Goal: Information Seeking & Learning: Learn about a topic

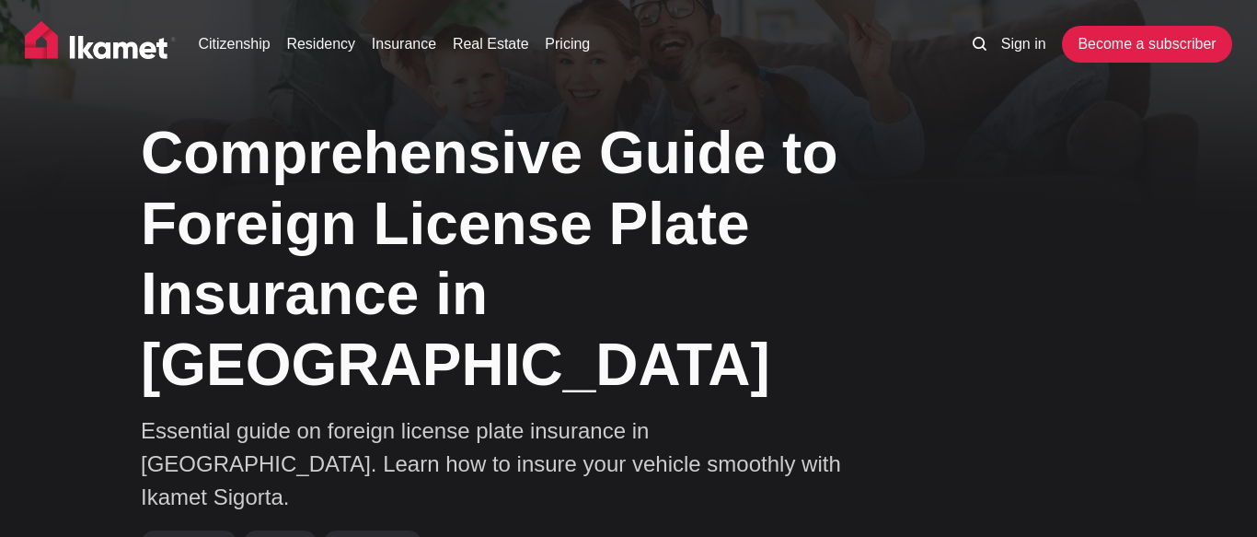
scroll to position [61, 0]
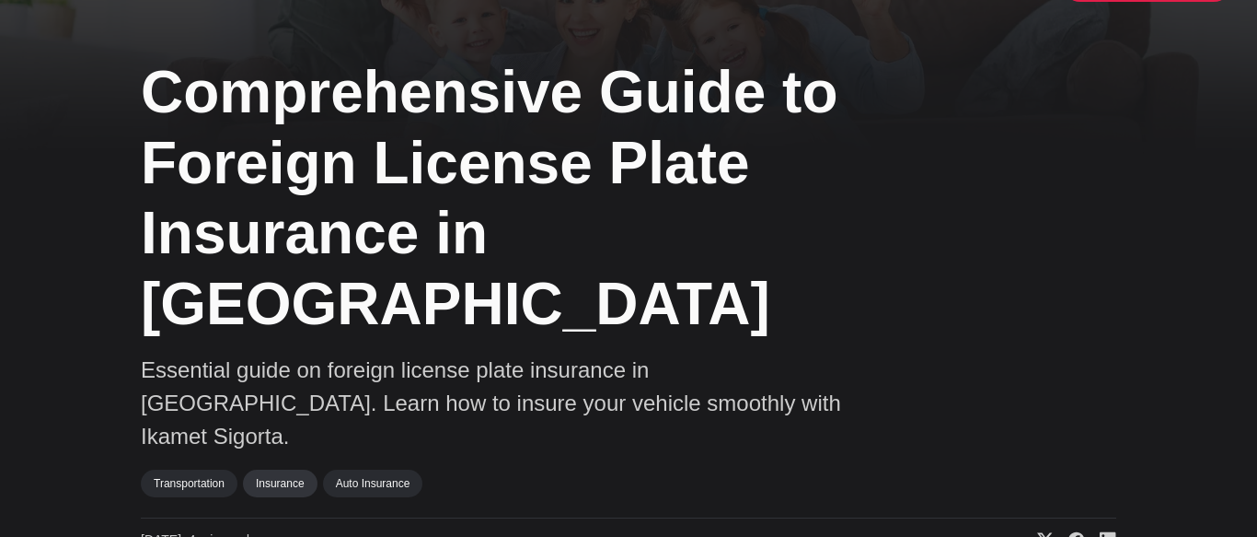
click at [277, 469] on link "Insurance" at bounding box center [280, 483] width 75 height 28
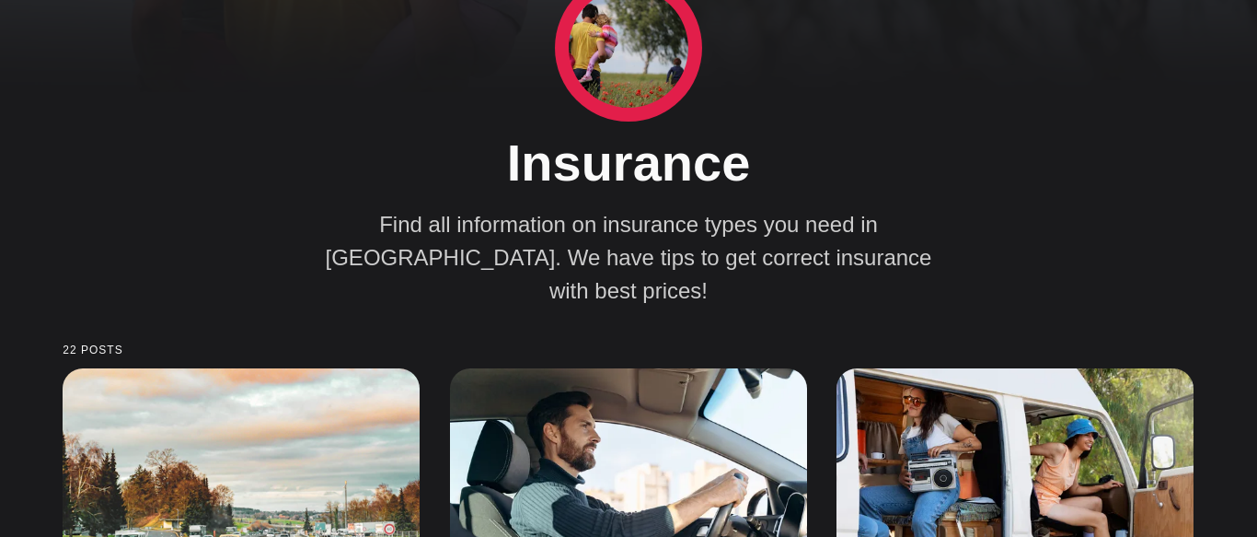
scroll to position [359, 0]
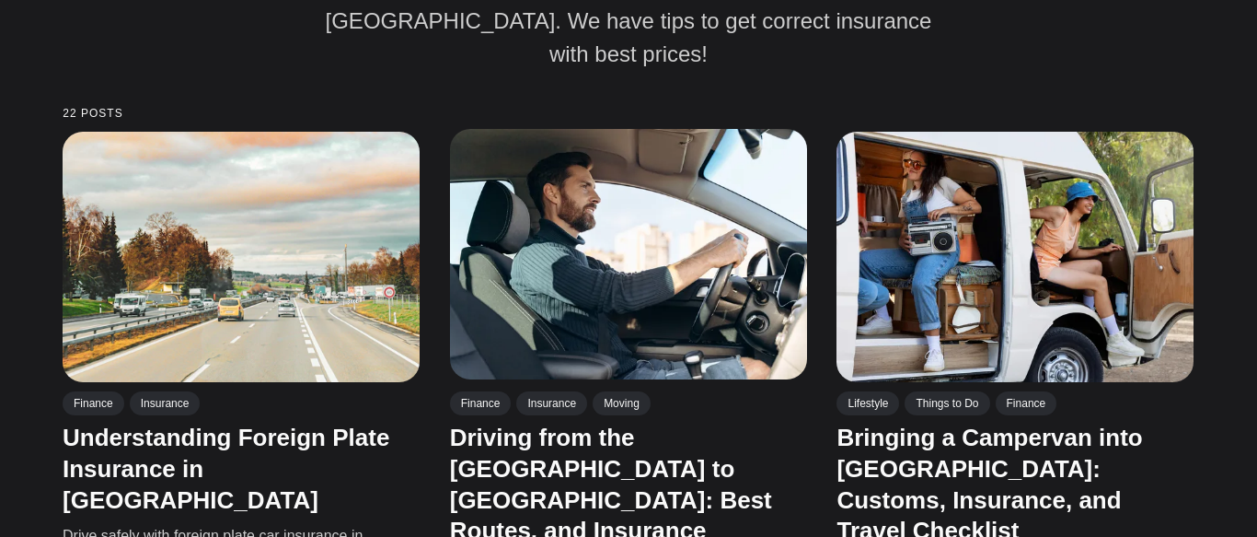
click at [602, 272] on img at bounding box center [628, 254] width 357 height 250
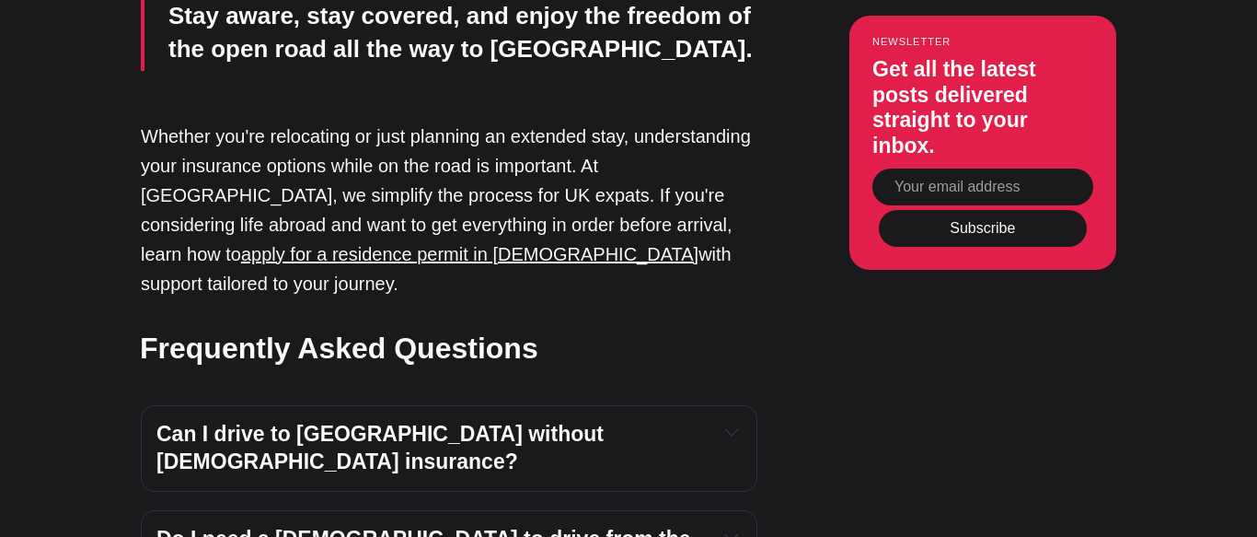
scroll to position [8459, 0]
